Goal: Task Accomplishment & Management: Complete application form

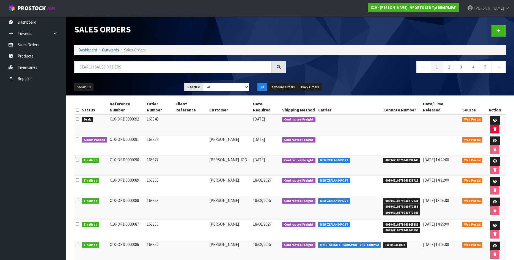
scroll to position [21, 0]
click at [493, 119] on icon at bounding box center [495, 121] width 4 height 4
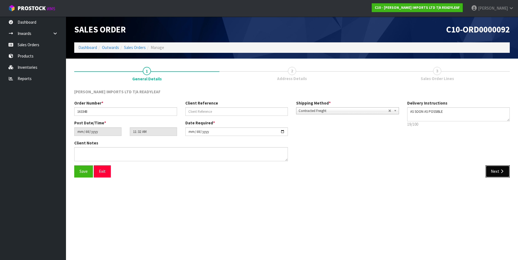
click at [497, 171] on button "Next" at bounding box center [498, 171] width 24 height 12
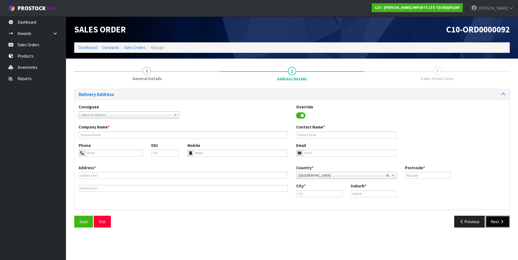
click at [496, 220] on button "Next" at bounding box center [498, 222] width 24 height 12
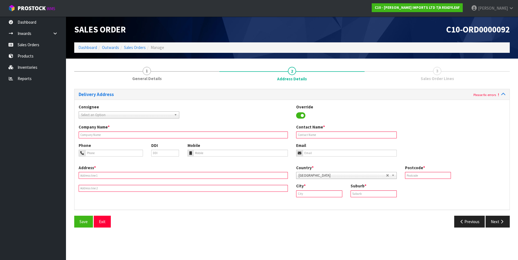
click at [114, 133] on input "text" at bounding box center [183, 135] width 209 height 7
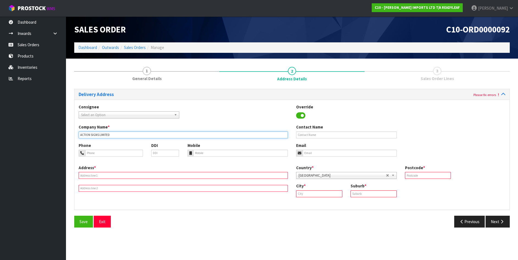
type input "ACTION SIGNS LIMITED"
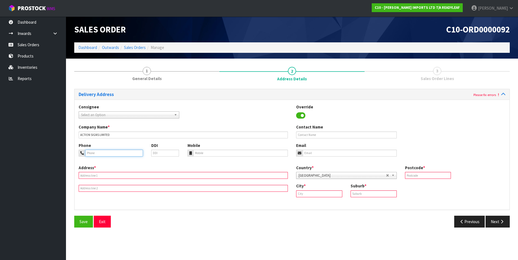
click at [109, 151] on input "tel" at bounding box center [114, 153] width 58 height 7
click at [88, 152] on input "h 03 366 5524" at bounding box center [114, 153] width 58 height 7
type input "03 366 5524"
drag, startPoint x: 108, startPoint y: 150, endPoint x: 81, endPoint y: 148, distance: 27.1
click at [81, 148] on div "Phone 03 366 5524" at bounding box center [111, 150] width 73 height 14
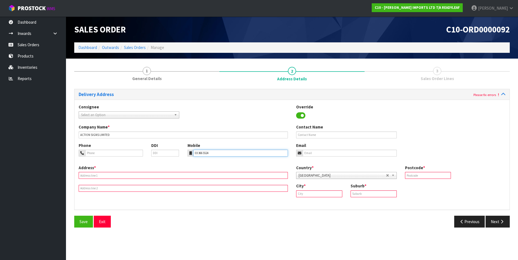
type input "03 366 5524"
click at [333, 133] on input "text" at bounding box center [346, 135] width 101 height 7
type input "[PERSON_NAME]"
click at [317, 155] on input "email" at bounding box center [350, 153] width 94 height 7
click at [335, 153] on input "[PERSON_NAME]@actionsigns.co.[PERSON_NAME]" at bounding box center [350, 153] width 94 height 7
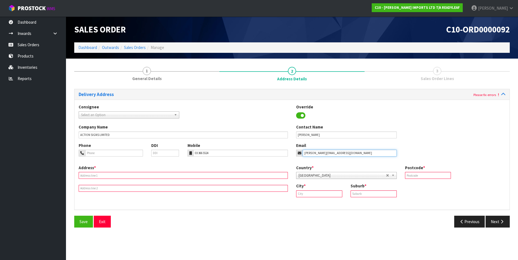
type input "[PERSON_NAME][EMAIL_ADDRESS][DOMAIN_NAME]"
click at [127, 174] on input "text" at bounding box center [183, 175] width 209 height 7
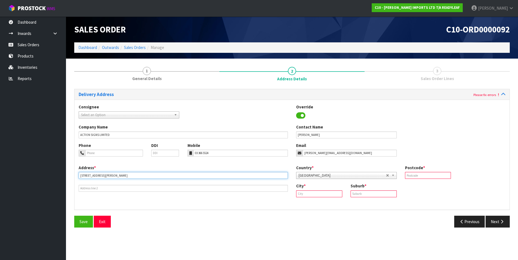
type input "[STREET_ADDRESS][PERSON_NAME]"
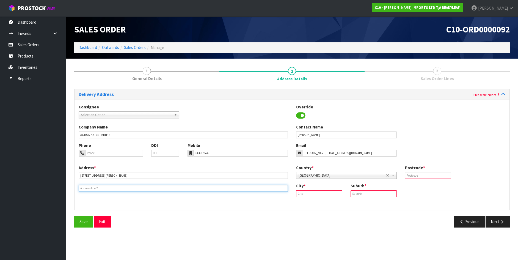
click at [99, 187] on input "text" at bounding box center [183, 188] width 209 height 7
click at [108, 187] on input "SYNDENHAM, CHRISTICHURCH" at bounding box center [183, 188] width 209 height 7
type input "SYNDENHAM, [GEOGRAPHIC_DATA]"
click at [378, 195] on input "text" at bounding box center [374, 193] width 46 height 7
type input "SYDENHAM"
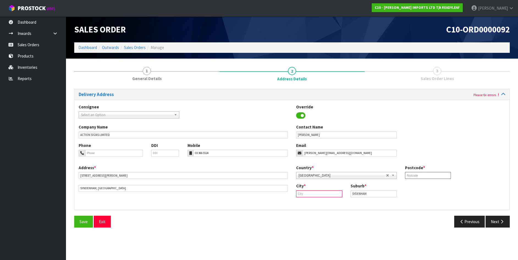
click at [303, 194] on input "text" at bounding box center [319, 193] width 46 height 7
type input "[GEOGRAPHIC_DATA]"
click at [419, 176] on input "text" at bounding box center [428, 175] width 46 height 7
type input "7640"
click at [86, 221] on span "Save" at bounding box center [84, 221] width 8 height 5
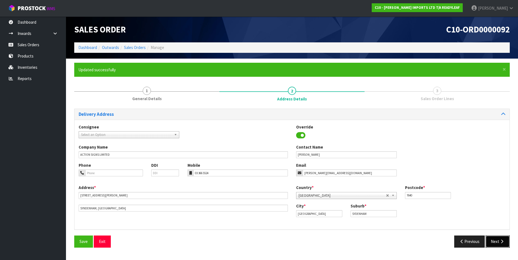
click at [501, 241] on icon "button" at bounding box center [502, 241] width 5 height 4
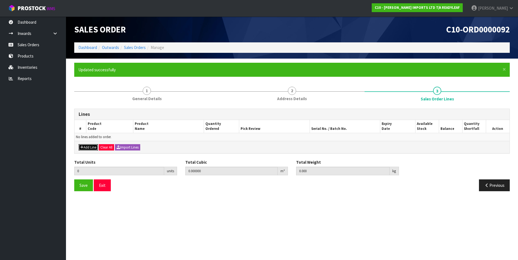
click at [90, 147] on button "Add Line" at bounding box center [88, 147] width 19 height 7
type input "0"
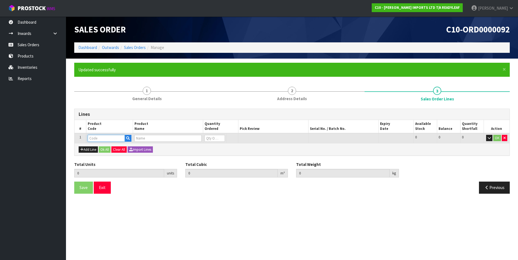
click at [92, 140] on input "text" at bounding box center [106, 138] width 37 height 7
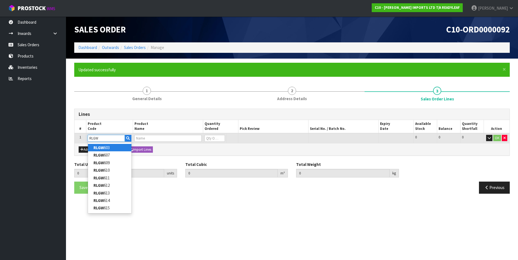
type input "RLGW"
click at [108, 148] on link "RLGW 603" at bounding box center [109, 147] width 43 height 7
type input "RLGW 603"
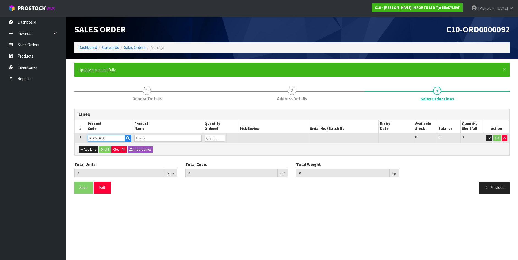
type input "0.000000"
type input "0.000"
type input "SHADY [PERSON_NAME] SUPREME - 1M X 1M PANEL"
type input "0"
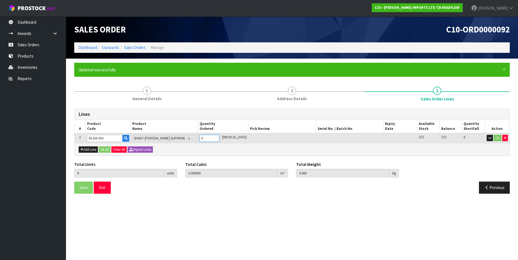
click at [214, 140] on input "0" at bounding box center [210, 138] width 20 height 7
type input "0"
type input "5"
type input "0.244007"
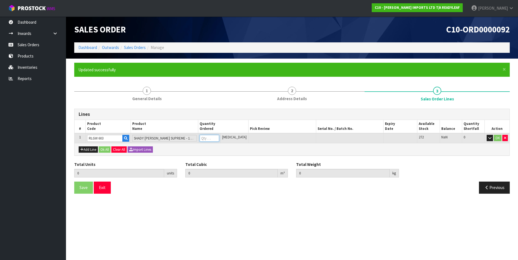
type input "24.17"
type input "5"
click at [499, 136] on button "OK" at bounding box center [498, 138] width 8 height 7
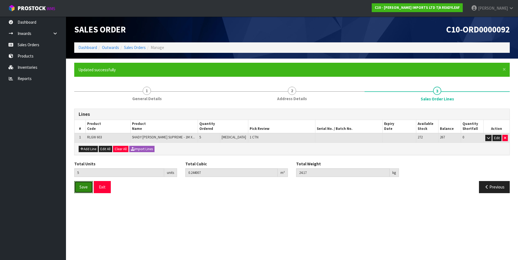
click at [84, 188] on span "Save" at bounding box center [84, 186] width 8 height 5
click at [85, 188] on span "Save" at bounding box center [84, 186] width 8 height 5
click at [100, 188] on button "Exit" at bounding box center [102, 187] width 17 height 12
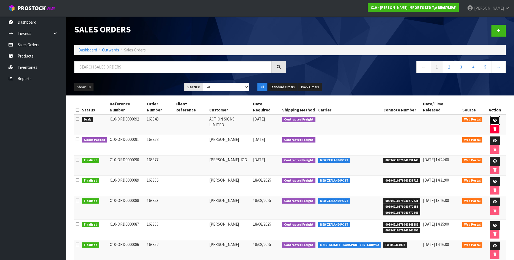
click at [493, 119] on icon at bounding box center [495, 121] width 4 height 4
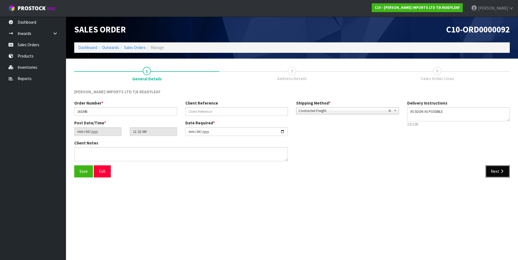
click at [500, 171] on icon "button" at bounding box center [502, 171] width 5 height 4
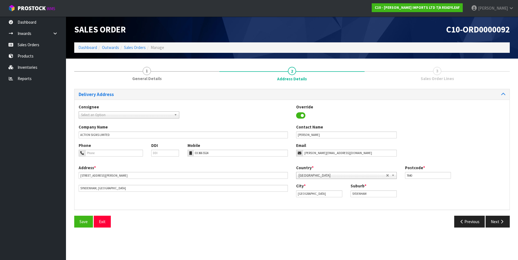
click at [500, 171] on div "Country * Afghanistan Aland Islands Albania Algeria American Samoa Andorra Ango…" at bounding box center [401, 174] width 218 height 18
click at [500, 221] on icon "button" at bounding box center [502, 222] width 5 height 4
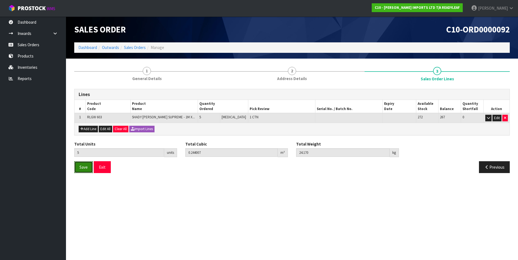
click at [81, 166] on span "Save" at bounding box center [84, 167] width 8 height 5
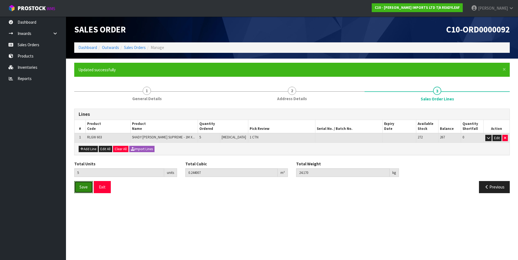
click at [83, 187] on span "Save" at bounding box center [84, 186] width 8 height 5
click at [101, 188] on button "Exit" at bounding box center [102, 187] width 17 height 12
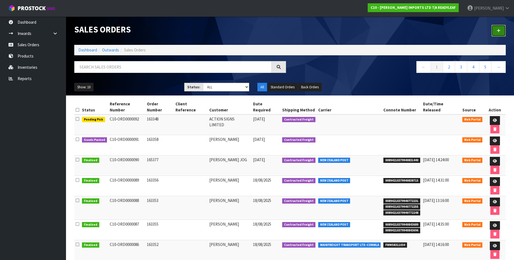
click at [497, 29] on link at bounding box center [499, 31] width 14 height 12
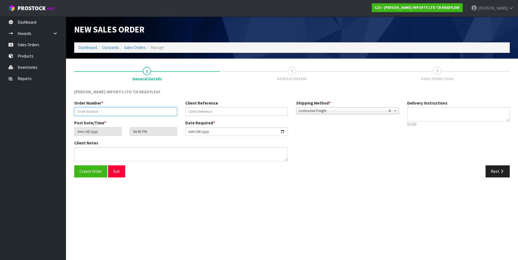
click at [90, 112] on input "text" at bounding box center [125, 111] width 103 height 9
click at [109, 112] on input "text" at bounding box center [125, 111] width 103 height 9
type input "163360"
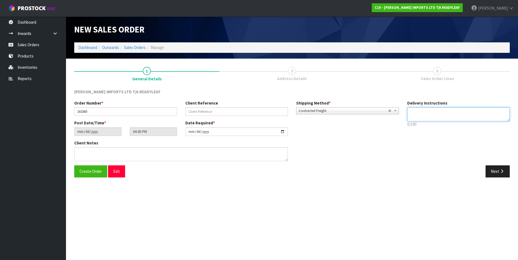
click at [430, 114] on textarea at bounding box center [458, 114] width 103 height 14
type textarea "PLEASE DELIVER NEXT WEEK, AFTER [DATE], THANKS"
click at [90, 172] on span "Create Order" at bounding box center [91, 171] width 23 height 5
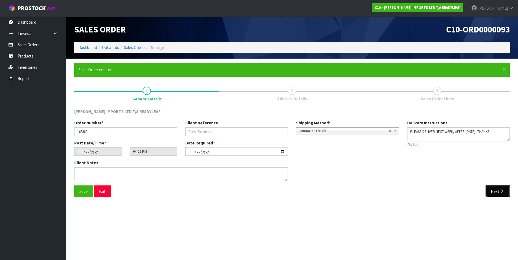
click at [495, 193] on button "Next" at bounding box center [498, 191] width 24 height 12
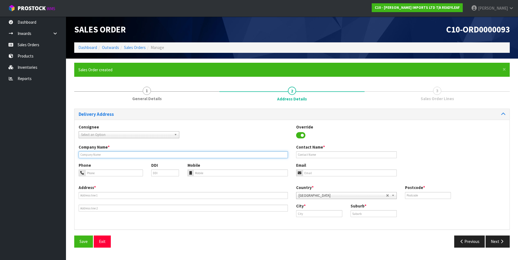
click at [110, 156] on input "text" at bounding box center [183, 154] width 209 height 7
click at [102, 156] on input "text" at bounding box center [183, 154] width 209 height 7
type input "FRAMPTON SIGNS"
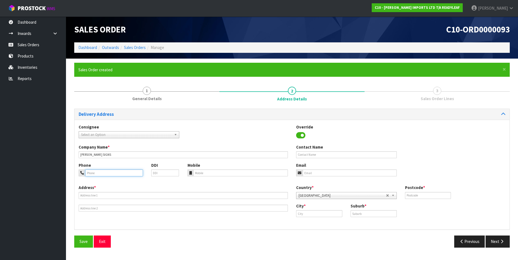
click at [102, 175] on input "tel" at bounding box center [114, 172] width 58 height 7
type input "021716665"
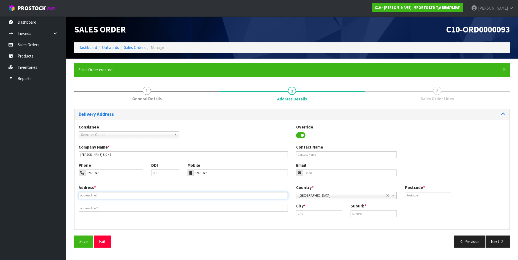
click at [89, 195] on input "text" at bounding box center [183, 195] width 209 height 7
click at [91, 194] on input "19 B JASMAICA DRIVE" at bounding box center [183, 195] width 209 height 7
click at [111, 194] on input "19 B JAMAICA DRIVE" at bounding box center [183, 195] width 209 height 7
click at [119, 194] on input "19 B JAMAICA DRIVE, GRENANDA NORTH" at bounding box center [183, 195] width 209 height 7
type input "19 B JAMAICA DRIVE, GRENADA NORTH"
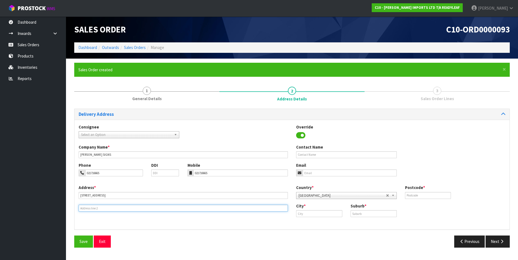
click at [91, 208] on input "text" at bounding box center [183, 208] width 209 height 7
type input "WELLINGTON 5028"
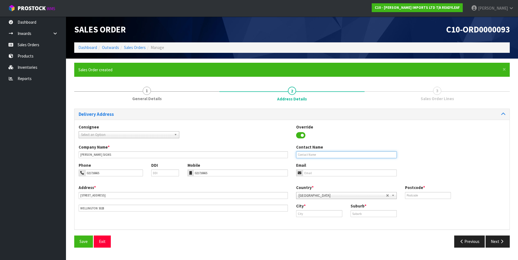
click at [316, 154] on input "text" at bounding box center [346, 154] width 101 height 7
type input "NEAL BUNN"
click at [306, 175] on input "email" at bounding box center [350, 172] width 94 height 7
type input "neal@framptonsigns.co.nz"
click at [311, 215] on input "text" at bounding box center [319, 213] width 46 height 7
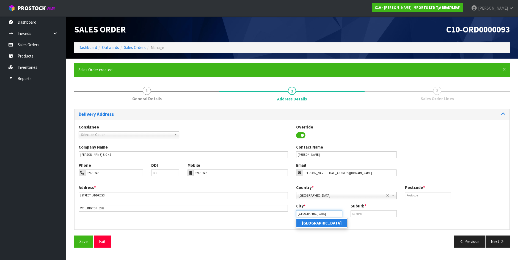
type input "Wellington"
click at [313, 224] on strong "Wellington" at bounding box center [322, 222] width 40 height 5
click at [370, 212] on input "text" at bounding box center [374, 213] width 46 height 7
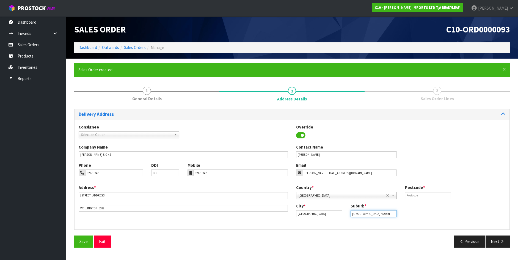
type input "GRENADA NORTH"
click at [412, 197] on input "text" at bounding box center [428, 195] width 46 height 7
type input "5028"
click at [80, 241] on span "Save" at bounding box center [84, 241] width 8 height 5
click at [495, 241] on button "Next" at bounding box center [498, 241] width 24 height 12
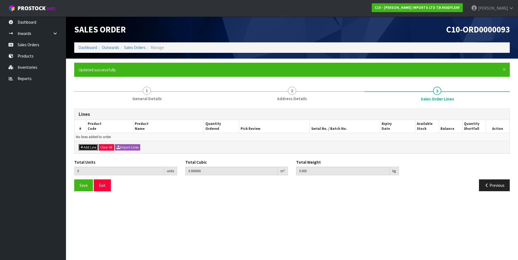
click at [92, 147] on button "Add Line" at bounding box center [88, 147] width 19 height 7
type input "0"
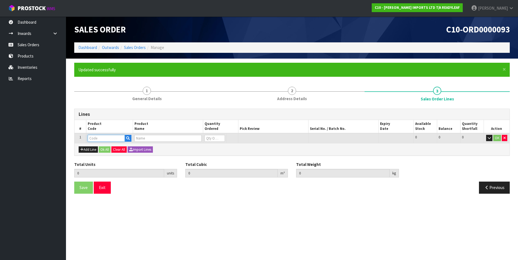
click at [100, 139] on input "text" at bounding box center [106, 138] width 37 height 7
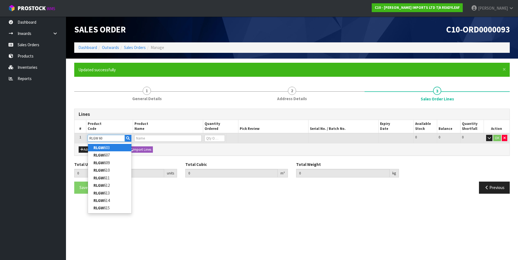
type input "RLGW 603"
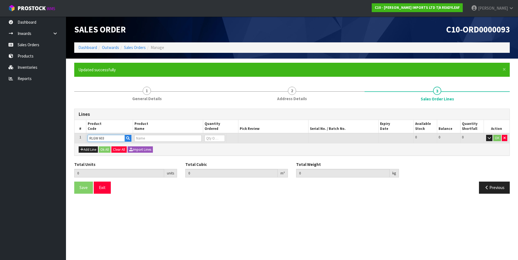
type input "0.000000"
type input "0.000"
type input "SHADY [PERSON_NAME] SUPREME - 1M X 1M PANEL"
type input "0"
type input "RLGW 603"
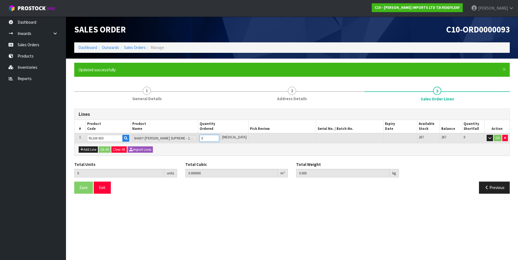
click at [209, 141] on input "0" at bounding box center [210, 138] width 20 height 7
type input "0"
type input "9"
type input "0.676007"
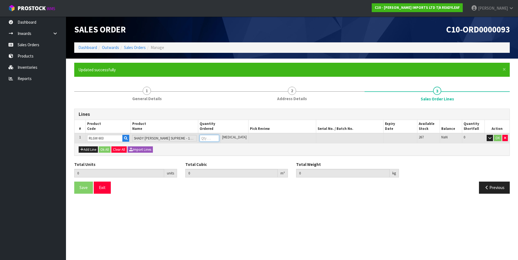
type input "40.17"
type input "9"
click at [109, 148] on button "Ok All" at bounding box center [105, 149] width 12 height 7
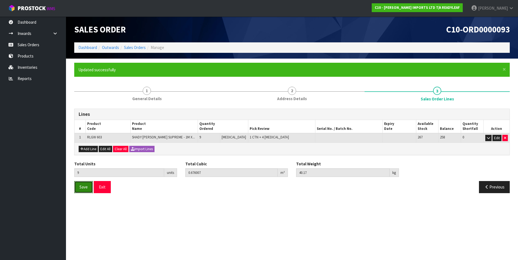
click at [83, 185] on span "Save" at bounding box center [84, 186] width 8 height 5
click at [86, 188] on span "Save" at bounding box center [84, 186] width 8 height 5
click at [494, 184] on button "Previous" at bounding box center [494, 187] width 31 height 12
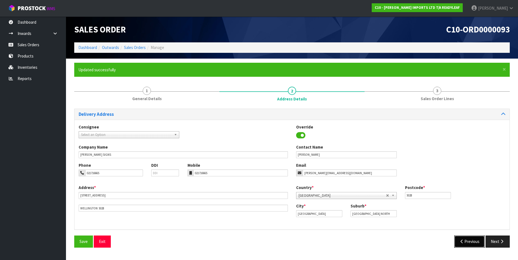
click at [478, 240] on button "Previous" at bounding box center [469, 241] width 31 height 12
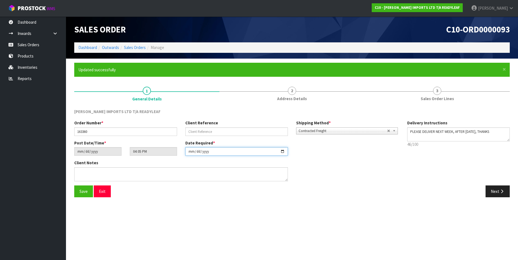
click at [283, 151] on input "[DATE]" at bounding box center [236, 151] width 103 height 9
click at [83, 190] on span "Save" at bounding box center [84, 191] width 8 height 5
click at [281, 151] on input "2025-08-25" at bounding box center [236, 151] width 103 height 9
type input "2025-08-26"
click at [500, 194] on button "Next" at bounding box center [498, 191] width 24 height 12
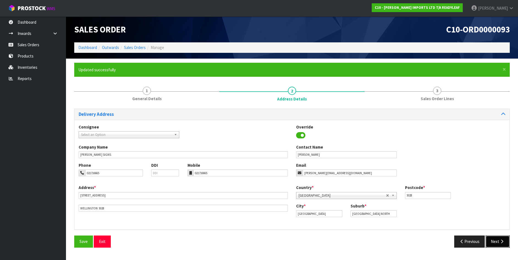
click at [495, 243] on button "Next" at bounding box center [498, 241] width 24 height 12
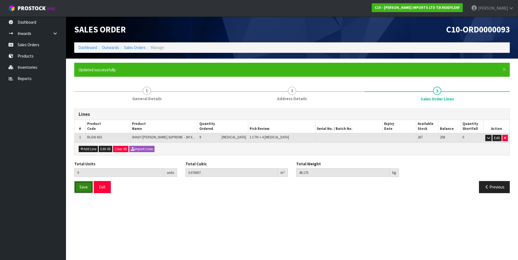
click at [81, 186] on span "Save" at bounding box center [84, 186] width 8 height 5
